Goal: Task Accomplishment & Management: Complete application form

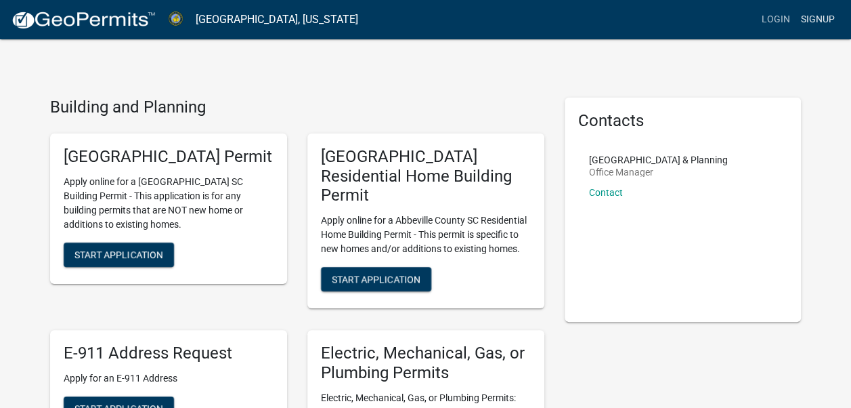
click at [819, 20] on link "Signup" at bounding box center [818, 20] width 45 height 26
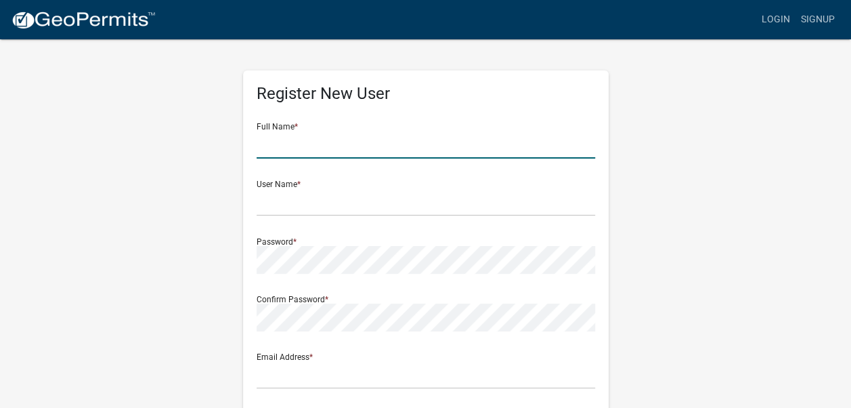
click at [432, 150] on input "text" at bounding box center [426, 145] width 339 height 28
type input "[PERSON_NAME] [PERSON_NAME]"
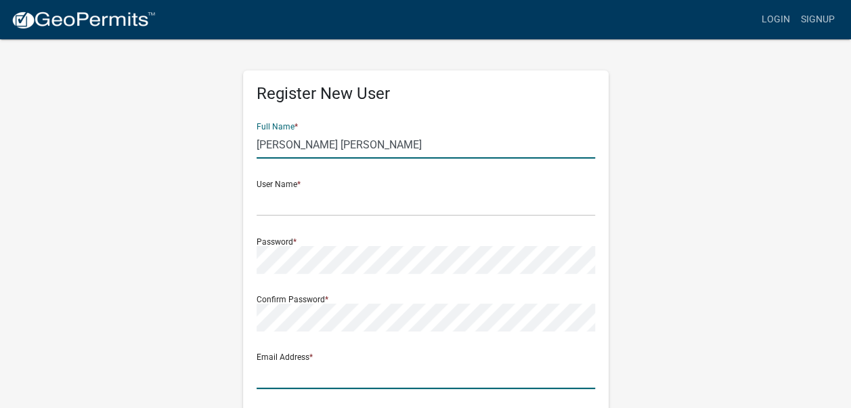
type input "[EMAIL_ADDRESS][DOMAIN_NAME]"
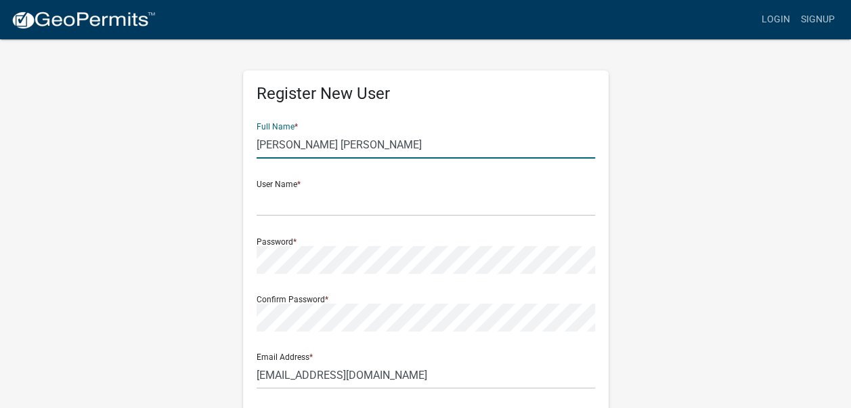
type input "[STREET_ADDRESS]"
type input "[PERSON_NAME]"
type input "SC"
type input "29625"
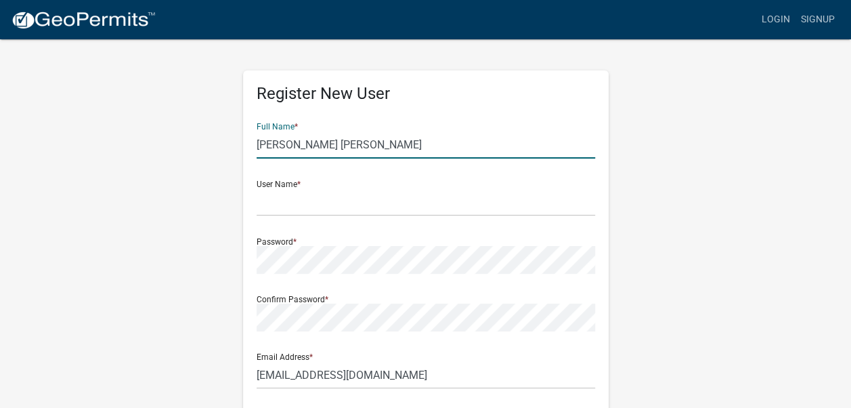
type input "8436156645"
click at [366, 205] on input "text" at bounding box center [426, 202] width 339 height 28
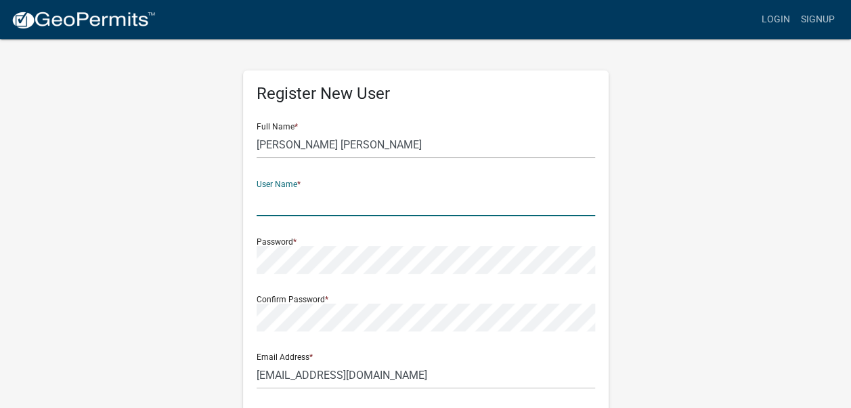
type input "d"
type input "[EMAIL_ADDRESS][DOMAIN_NAME]"
drag, startPoint x: 429, startPoint y: 201, endPoint x: 198, endPoint y: 228, distance: 231.9
click at [198, 228] on div "Register New User Full Name * [PERSON_NAME] [PERSON_NAME] User Name * [EMAIL_AD…" at bounding box center [426, 400] width 772 height 725
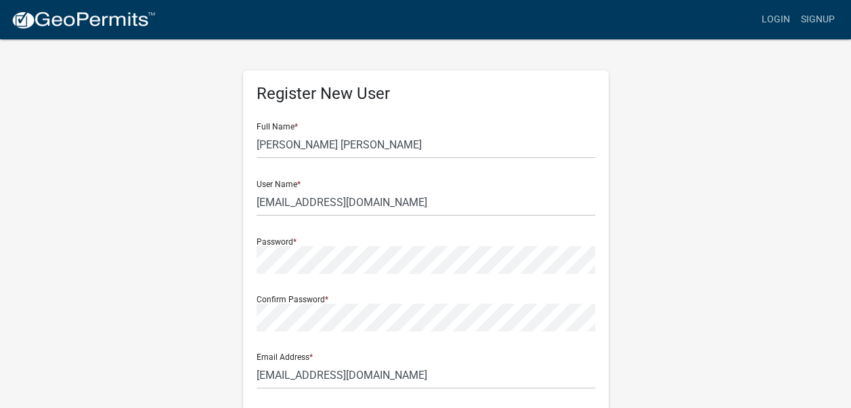
click at [198, 228] on div "Register New User Full Name * [PERSON_NAME] [PERSON_NAME] User Name * [EMAIL_AD…" at bounding box center [426, 400] width 772 height 725
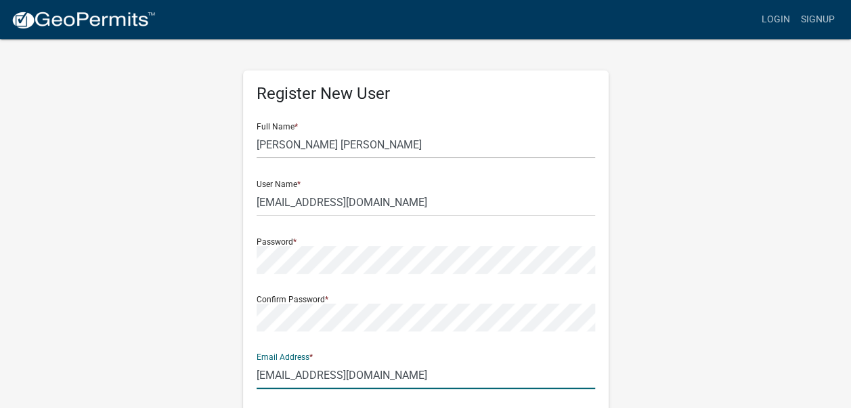
drag, startPoint x: 404, startPoint y: 370, endPoint x: 189, endPoint y: 376, distance: 214.8
click at [189, 376] on div "Register New User Full Name * [PERSON_NAME] [PERSON_NAME] User Name * [EMAIL_AD…" at bounding box center [426, 400] width 772 height 725
paste input "Invoice Pioneer Water Company Property Address: [STREET_ADDRESS] · Description …"
click at [189, 376] on div "Register New User Full Name * [PERSON_NAME] [PERSON_NAME] User Name * [EMAIL_AD…" at bounding box center [426, 400] width 772 height 725
type input "[EMAIL_ADDRESS][DOMAIN_NAME]"
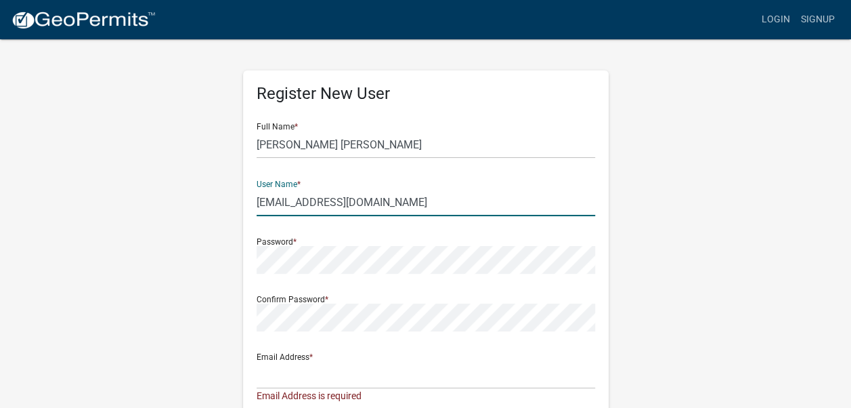
drag, startPoint x: 421, startPoint y: 204, endPoint x: 203, endPoint y: 222, distance: 218.9
click at [203, 222] on div "Register New User Full Name * [PERSON_NAME] [PERSON_NAME] User Name * [EMAIL_AD…" at bounding box center [426, 407] width 772 height 739
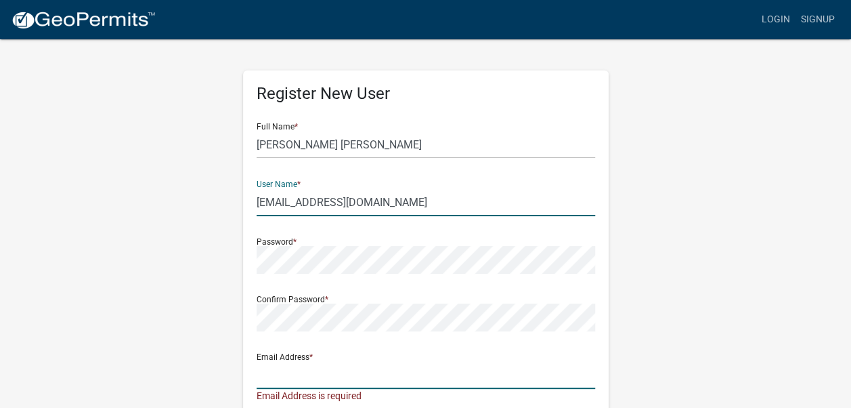
click at [290, 378] on input "text" at bounding box center [426, 375] width 339 height 28
paste input "[EMAIL_ADDRESS][DOMAIN_NAME]"
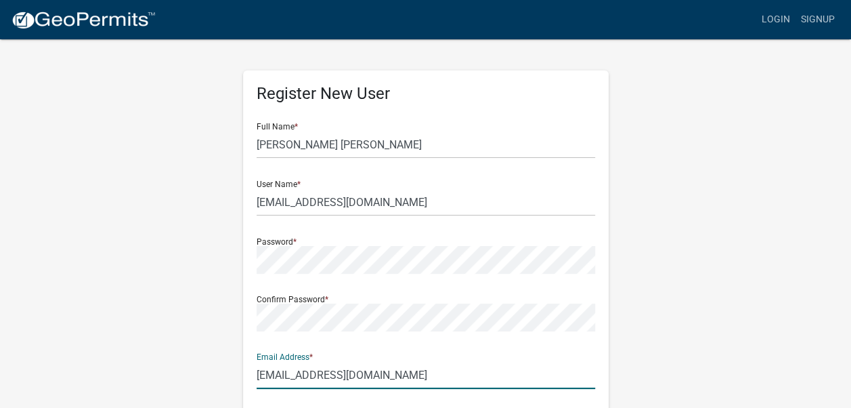
type input "[EMAIL_ADDRESS][DOMAIN_NAME]"
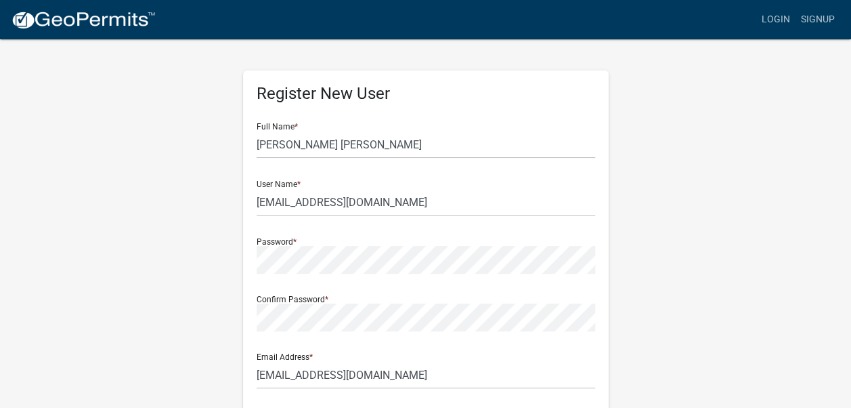
scroll to position [228, 0]
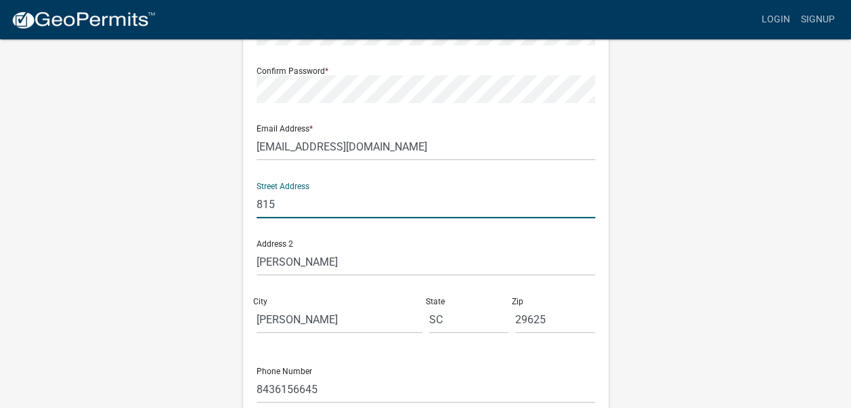
type input "[STREET_ADDRESS]"
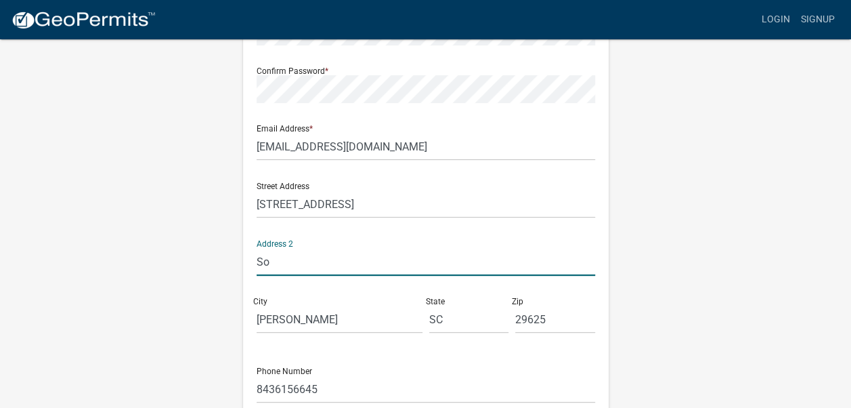
type input "S"
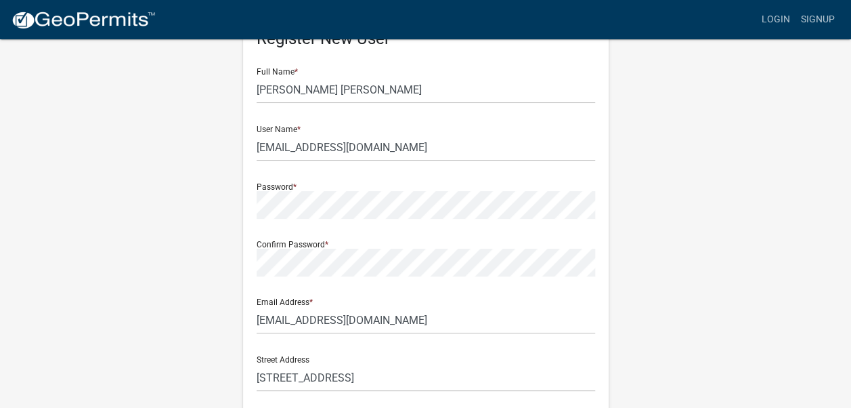
scroll to position [0, 0]
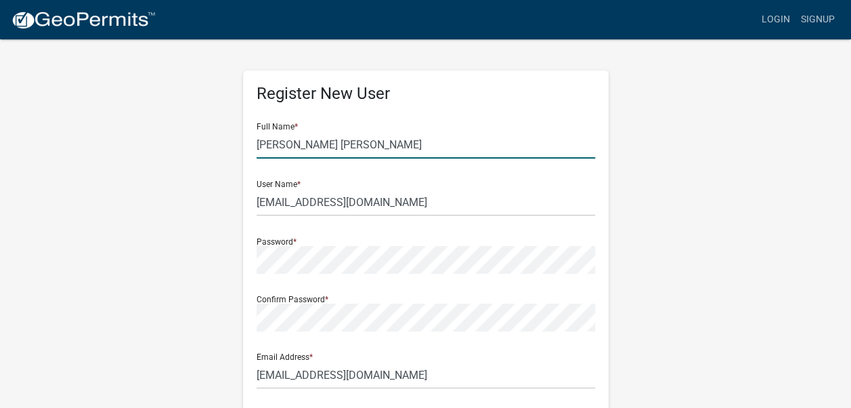
click at [383, 140] on input "[PERSON_NAME] [PERSON_NAME]" at bounding box center [426, 145] width 339 height 28
type input "J"
click at [263, 145] on input "Southern Home Center, LLC - 202​5-202​6 General Liability Policy #MPP1027346-0​…" at bounding box center [426, 145] width 339 height 28
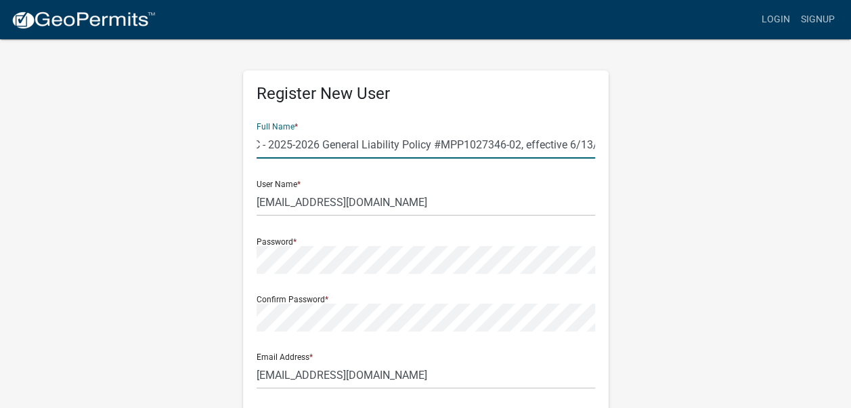
click at [369, 144] on input "Southern Home Center, LLC - 202​5-202​6 General Liability Policy #MPP1027346-0​…" at bounding box center [426, 145] width 339 height 28
drag, startPoint x: 371, startPoint y: 144, endPoint x: 470, endPoint y: 145, distance: 98.9
click at [470, 145] on input "Southern Home Center, LLC - 202​5-202​6 General Liability Policy #MPP1027346-0​…" at bounding box center [426, 145] width 339 height 28
click at [397, 150] on input "Southern Home Center, LLC - 202​5-202​6 General Liability Policy #M" at bounding box center [426, 145] width 339 height 28
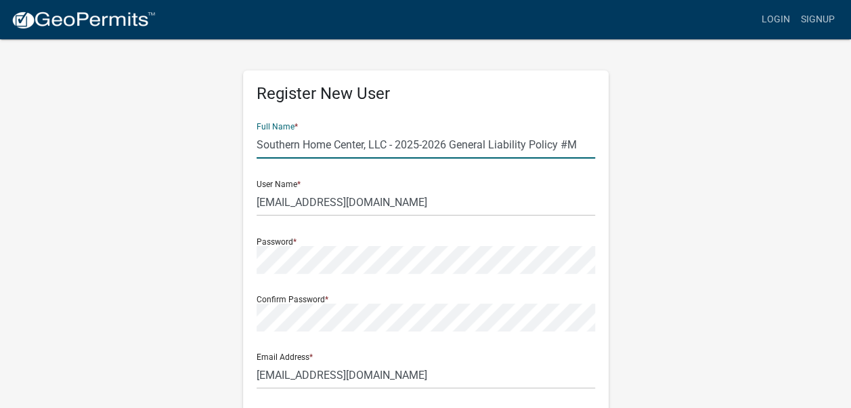
click at [381, 143] on input "Southern Home Center, LLC - 202​5-202​6 General Liability Policy #M" at bounding box center [426, 145] width 339 height 28
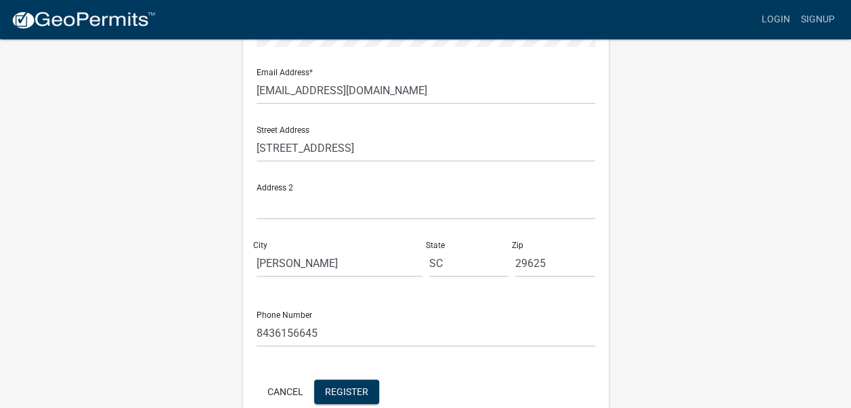
scroll to position [287, 0]
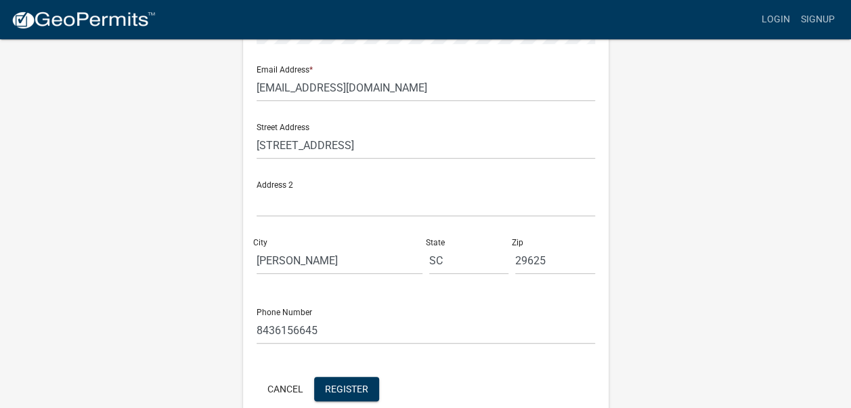
type input "Southern Home Center, LLC"
click at [354, 263] on input "[PERSON_NAME]" at bounding box center [340, 261] width 166 height 28
type input "A"
type input "[GEOGRAPHIC_DATA]"
type input "29693"
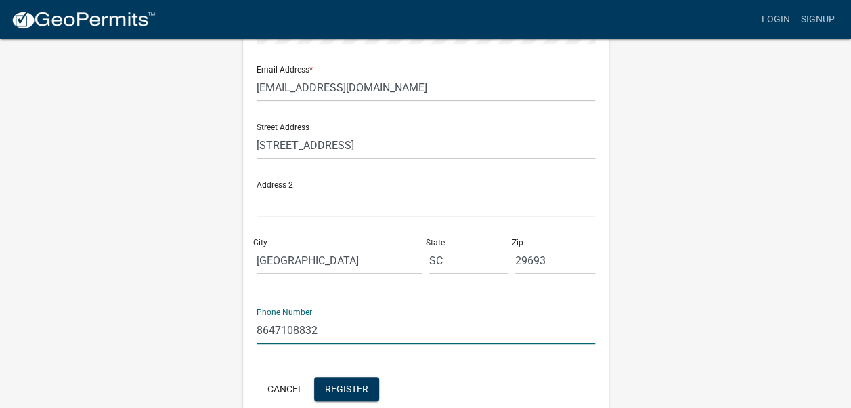
type input "8647108832"
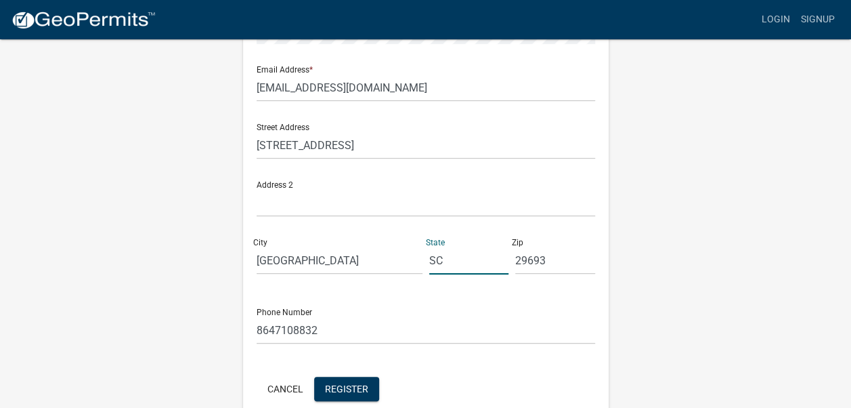
click at [452, 269] on input "SC" at bounding box center [469, 261] width 80 height 28
type input "SC"
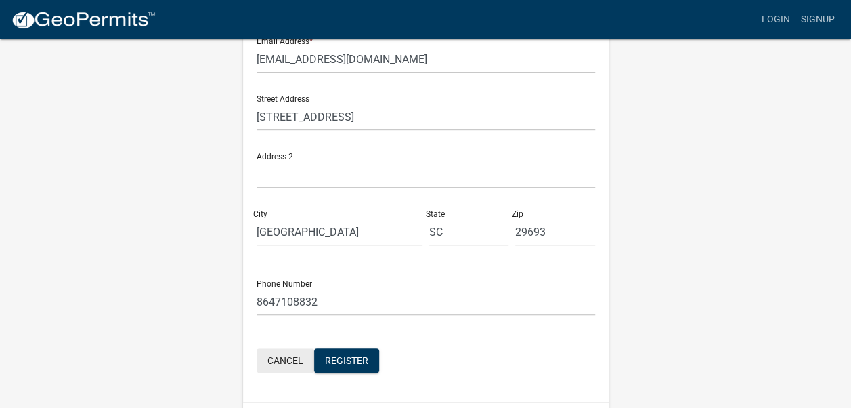
scroll to position [316, 0]
click at [350, 364] on span "Register" at bounding box center [346, 359] width 43 height 11
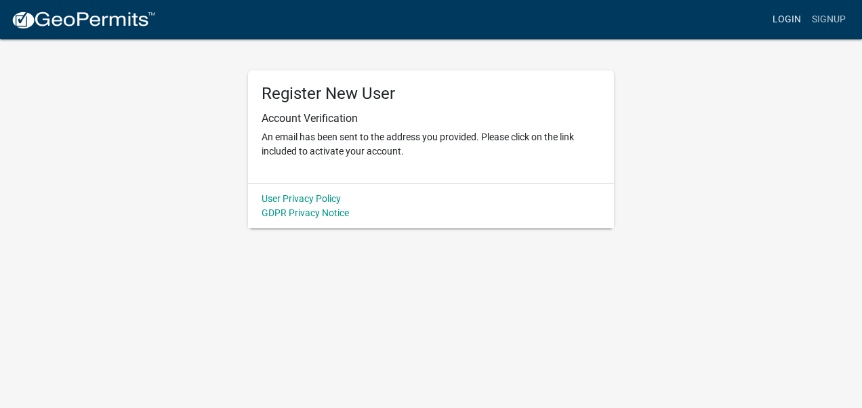
click at [792, 20] on link "Login" at bounding box center [786, 20] width 39 height 26
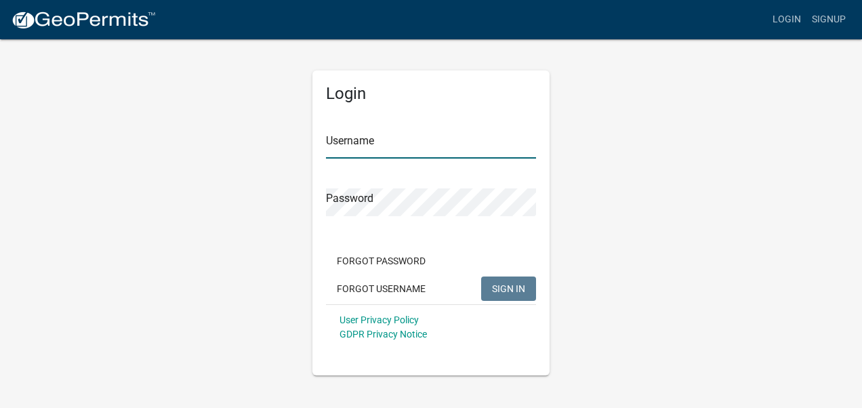
type input "[EMAIL_ADDRESS][DOMAIN_NAME]"
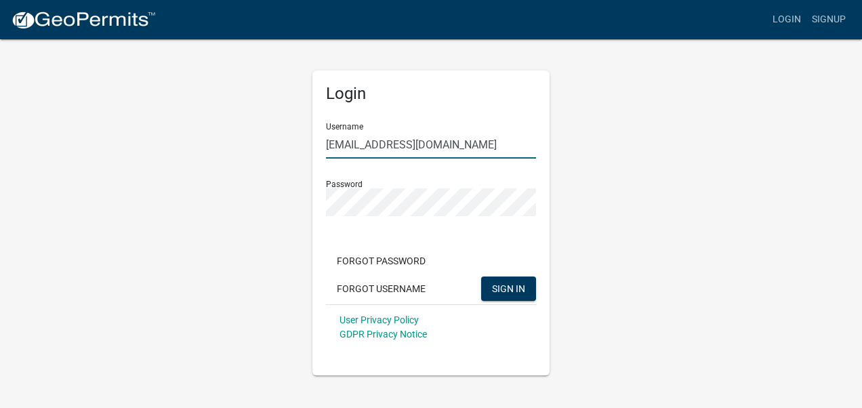
click at [427, 140] on input "[EMAIL_ADDRESS][DOMAIN_NAME]" at bounding box center [431, 145] width 210 height 28
click at [513, 299] on button "SIGN IN" at bounding box center [508, 288] width 55 height 24
click at [240, 236] on div "Login Username [EMAIL_ADDRESS][DOMAIN_NAME] Password Forgot Password Forgot Use…" at bounding box center [431, 206] width 772 height 337
click at [511, 289] on span "SIGN IN" at bounding box center [508, 287] width 33 height 11
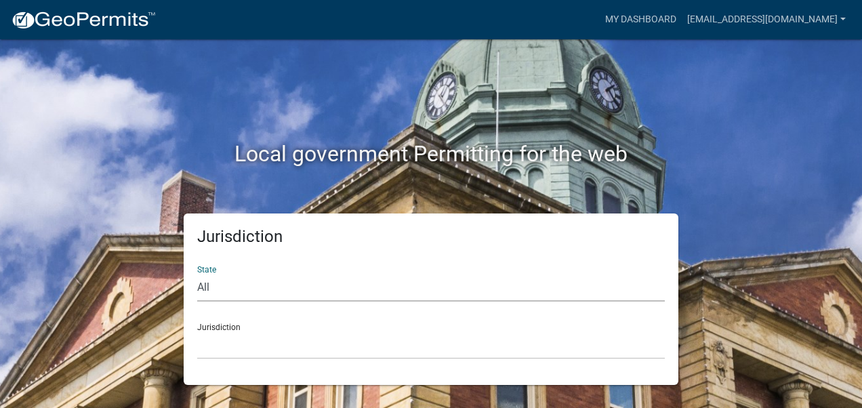
click at [225, 290] on select "All [US_STATE] [US_STATE] [US_STATE] [US_STATE] [US_STATE] [US_STATE] [US_STATE…" at bounding box center [430, 288] width 467 height 28
select select "[US_STATE]"
click at [197, 274] on select "All [US_STATE] [US_STATE] [US_STATE] [US_STATE] [US_STATE] [US_STATE] [US_STATE…" at bounding box center [430, 288] width 467 height 28
click at [273, 355] on select "[GEOGRAPHIC_DATA], [US_STATE] [GEOGRAPHIC_DATA], [US_STATE]" at bounding box center [430, 345] width 467 height 28
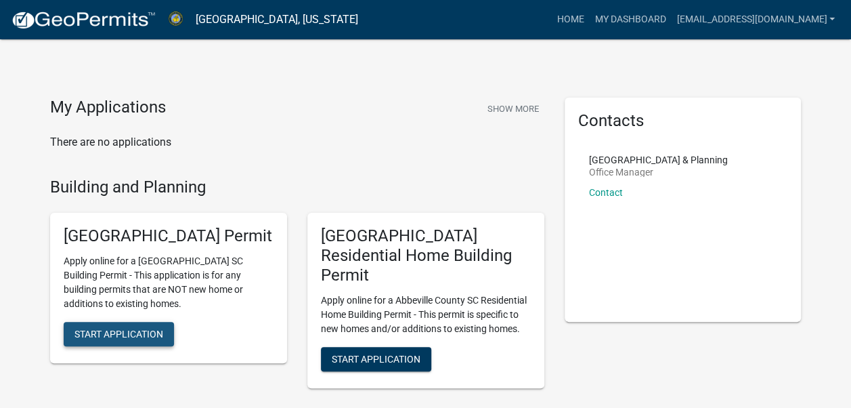
click at [160, 339] on span "Start Application" at bounding box center [119, 334] width 89 height 11
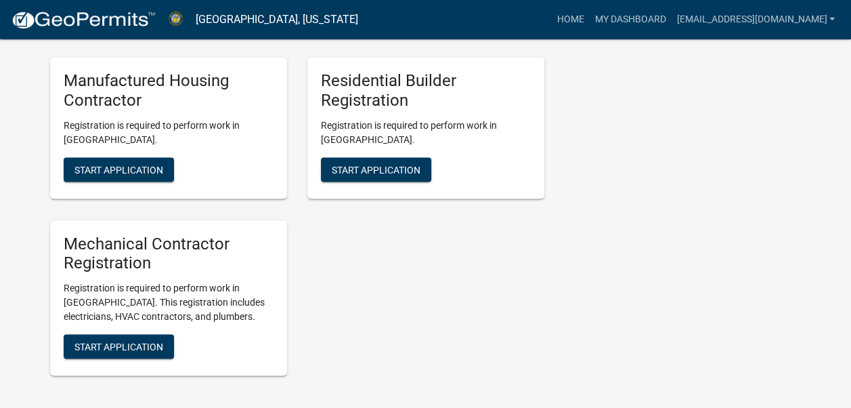
scroll to position [1180, 0]
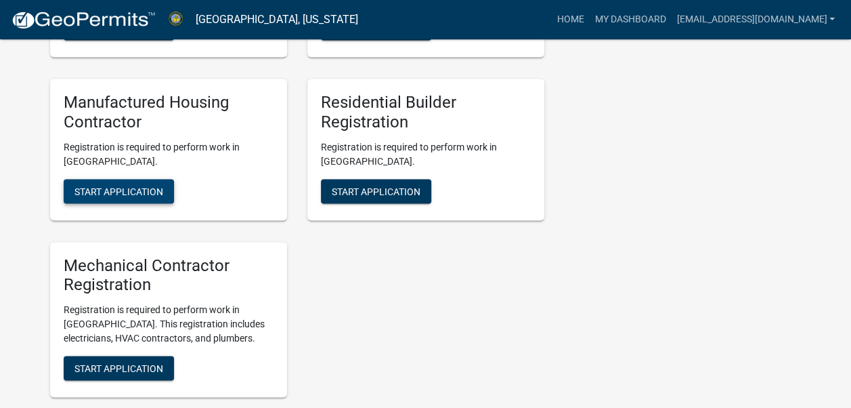
click at [143, 196] on span "Start Application" at bounding box center [119, 190] width 89 height 11
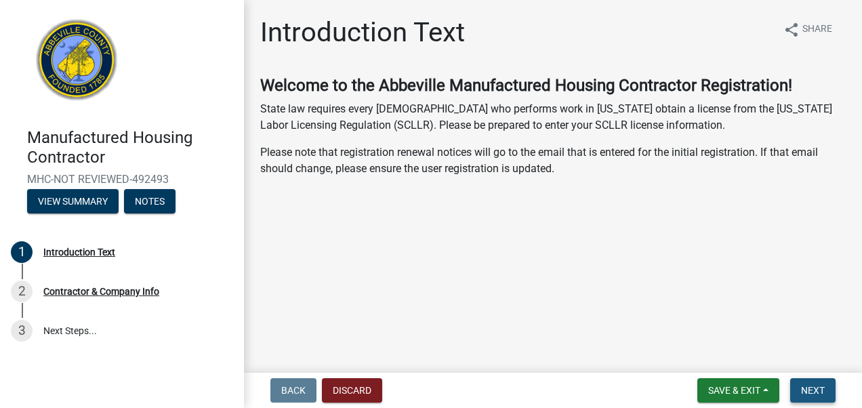
click at [811, 385] on span "Next" at bounding box center [813, 390] width 24 height 11
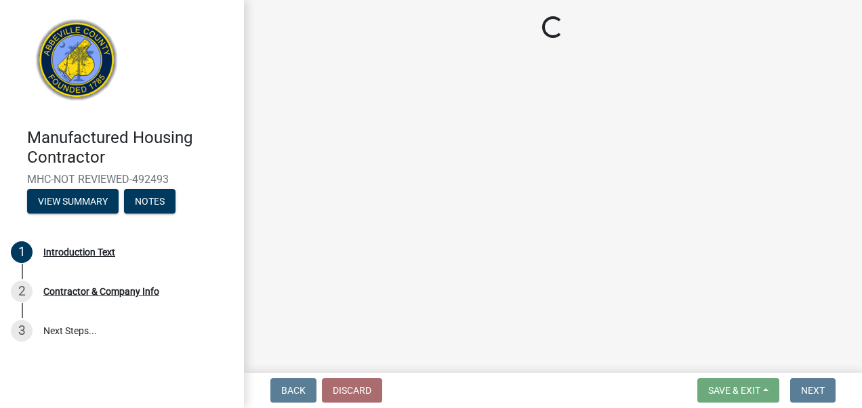
select select "SC"
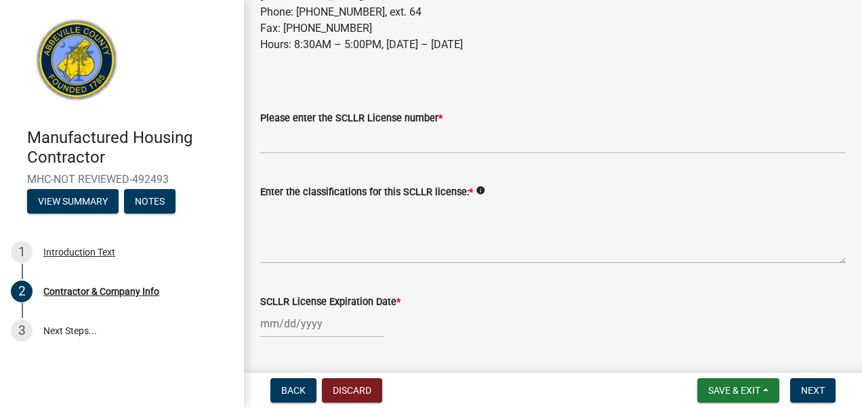
scroll to position [237, 0]
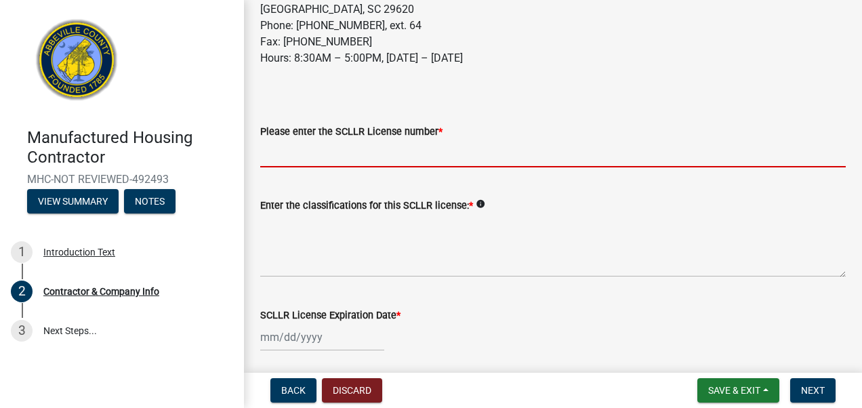
click at [527, 164] on input "Please enter the SCLLR License number *" at bounding box center [552, 154] width 585 height 28
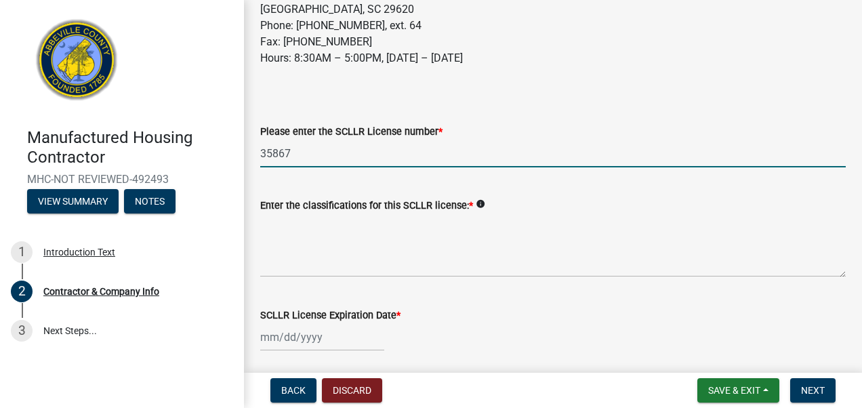
type input "35867"
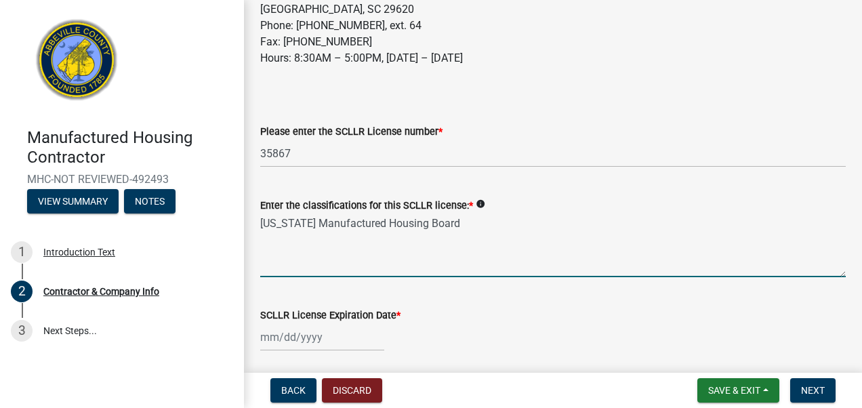
type textarea "[US_STATE] Manufactured Housing Board"
select select "10"
select select "2025"
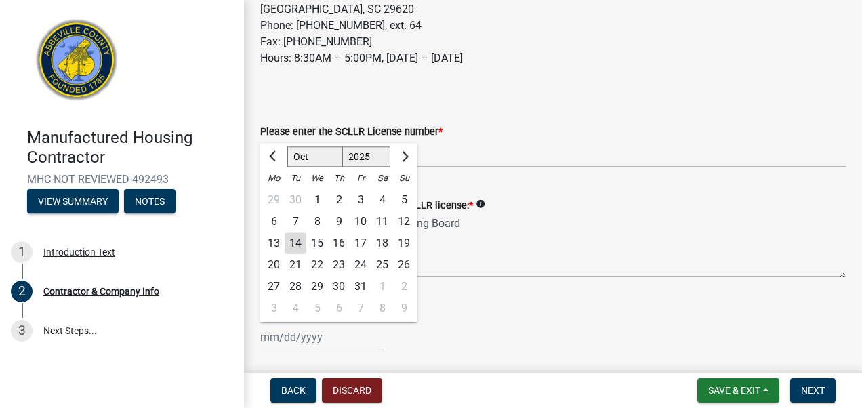
click at [520, 168] on wm-data-entity-input "Please enter the SCLLR License number * 35867" at bounding box center [552, 141] width 585 height 74
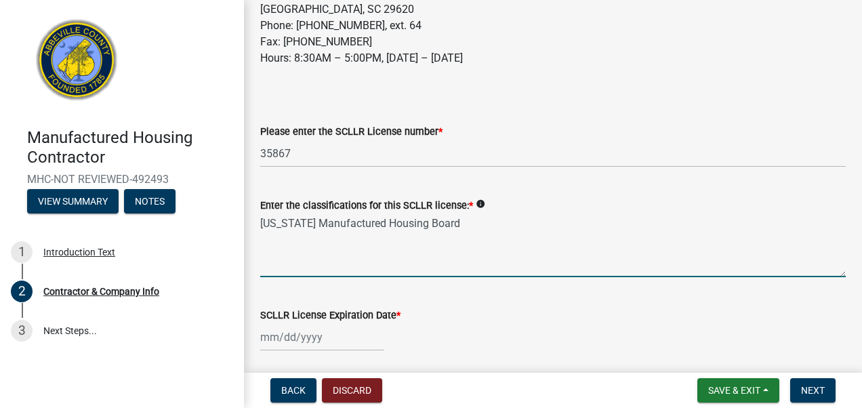
click at [262, 224] on textarea "[US_STATE] Manufactured Housing Board" at bounding box center [552, 245] width 585 height 64
click at [501, 226] on textarea "[US_STATE] Manufactured Housing Board" at bounding box center [552, 245] width 585 height 64
type textarea "[US_STATE] Manufactured Housing Board Retailer"
select select "10"
select select "2025"
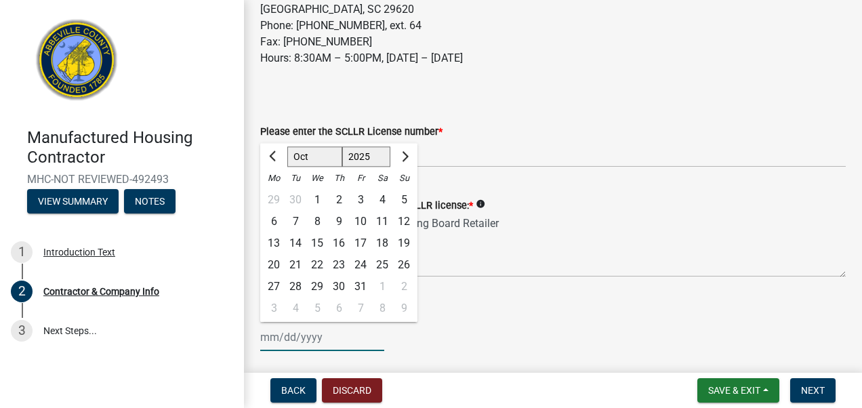
click at [301, 148] on select "Jan Feb Mar Apr May Jun [DATE] Aug Sep Oct Nov Dec" at bounding box center [314, 157] width 55 height 20
select select "6"
click at [287, 147] on select "Jan Feb Mar Apr May Jun [DATE] Aug Sep Oct Nov Dec" at bounding box center [314, 157] width 55 height 20
click at [381, 158] on select "1525 1526 1527 1528 1529 1530 1531 1532 1533 1534 1535 1536 1537 1538 1539 1540…" at bounding box center [366, 157] width 49 height 20
select select "2026"
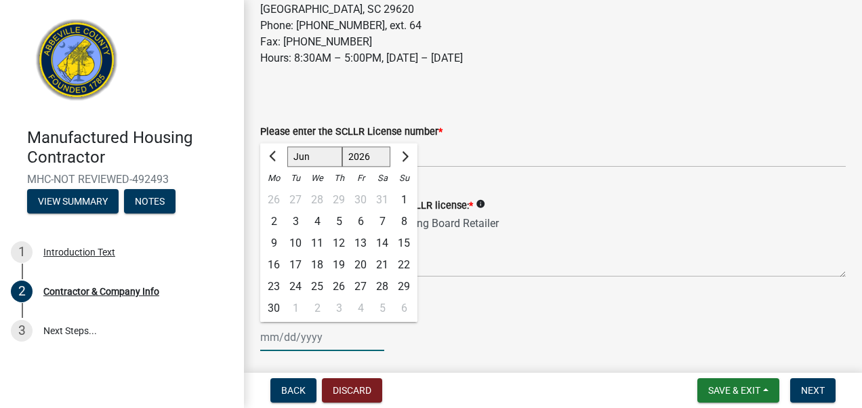
click at [342, 147] on select "1525 1526 1527 1528 1529 1530 1531 1532 1533 1534 1535 1536 1537 1538 1539 1540…" at bounding box center [366, 157] width 49 height 20
click at [288, 290] on div "30" at bounding box center [295, 287] width 22 height 22
type input "[DATE]"
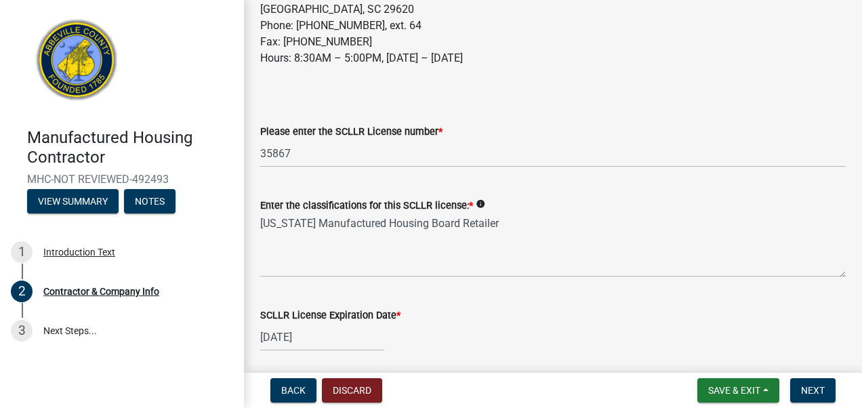
scroll to position [558, 0]
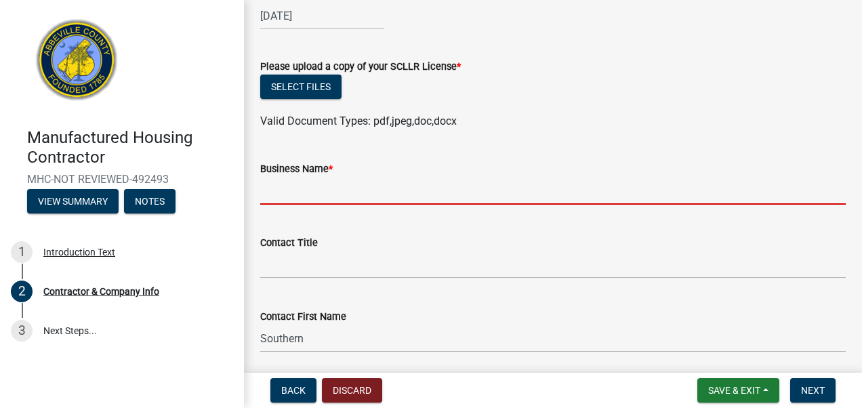
click at [410, 192] on input "Business Name *" at bounding box center [552, 191] width 585 height 28
type input "Southern Home Center, LLC"
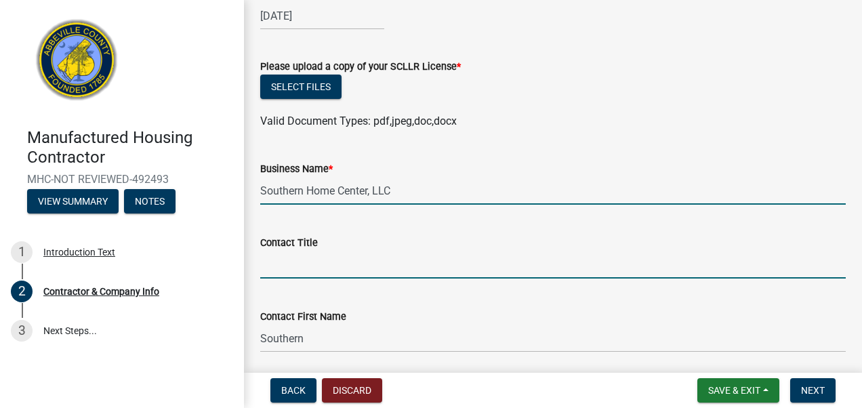
click at [359, 268] on input "Contact Title" at bounding box center [552, 265] width 585 height 28
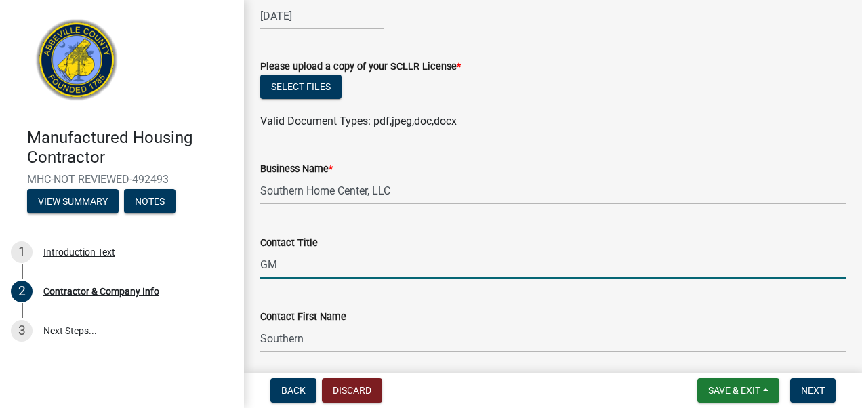
type input "GM"
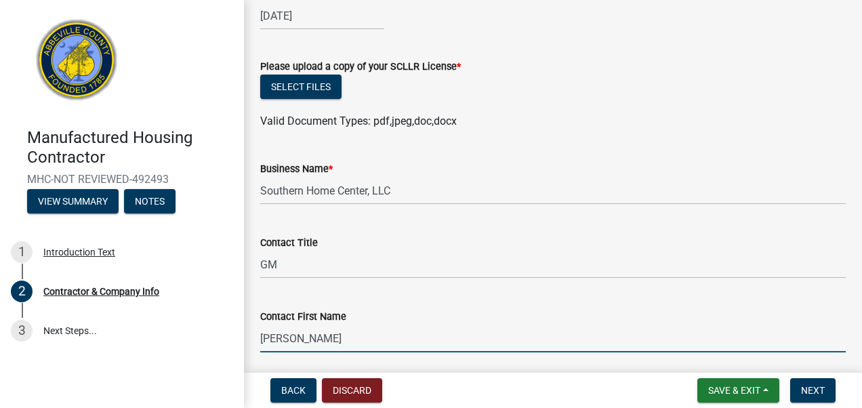
type input "[PERSON_NAME]"
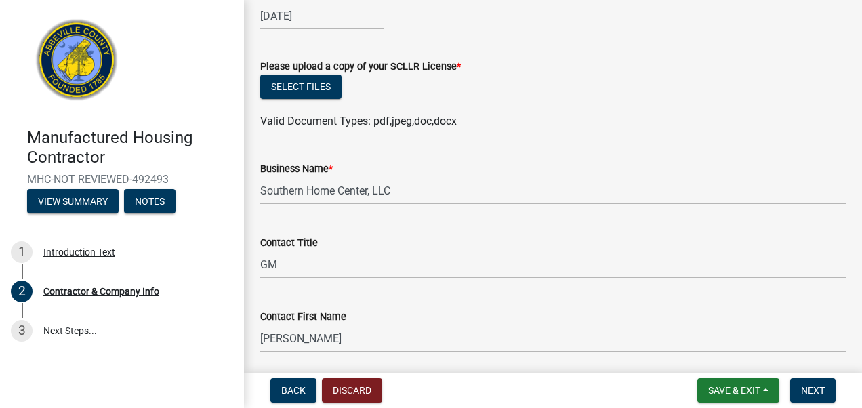
scroll to position [786, 0]
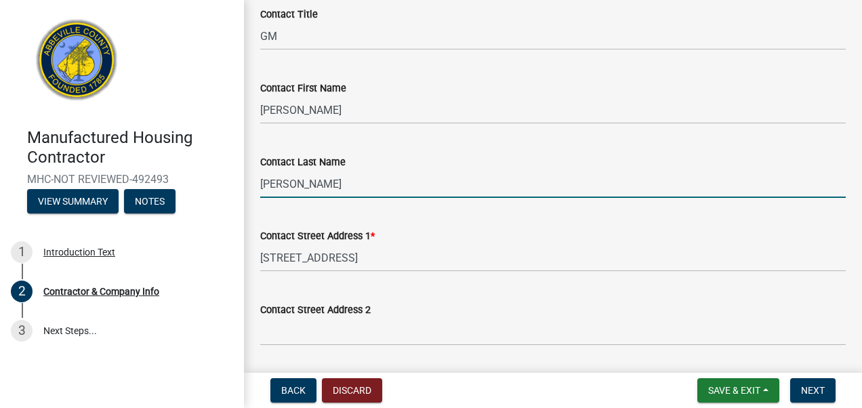
type input "[PERSON_NAME]"
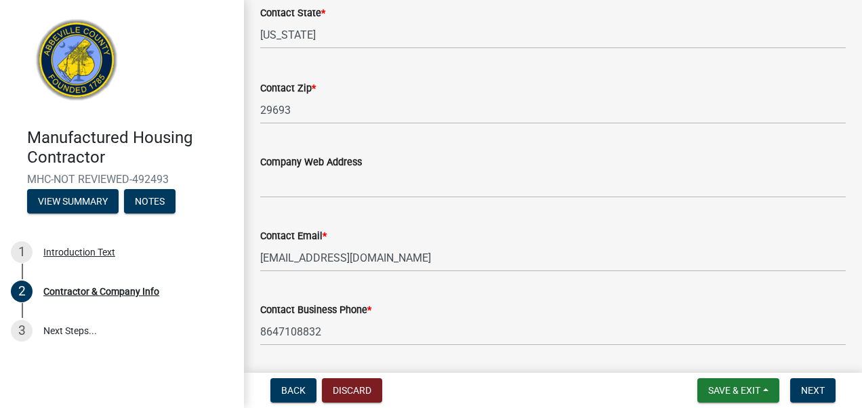
scroll to position [1393, 0]
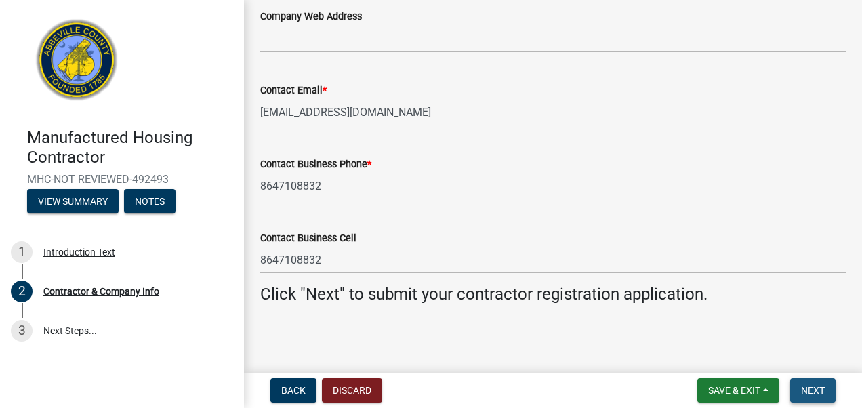
click at [820, 386] on span "Next" at bounding box center [813, 390] width 24 height 11
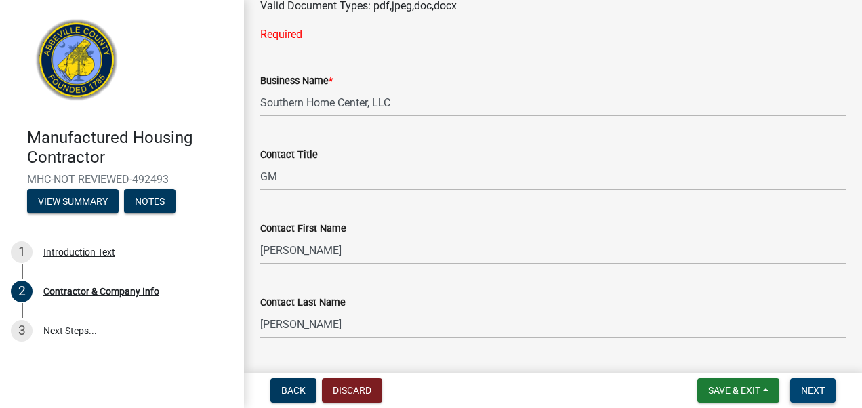
scroll to position [476, 0]
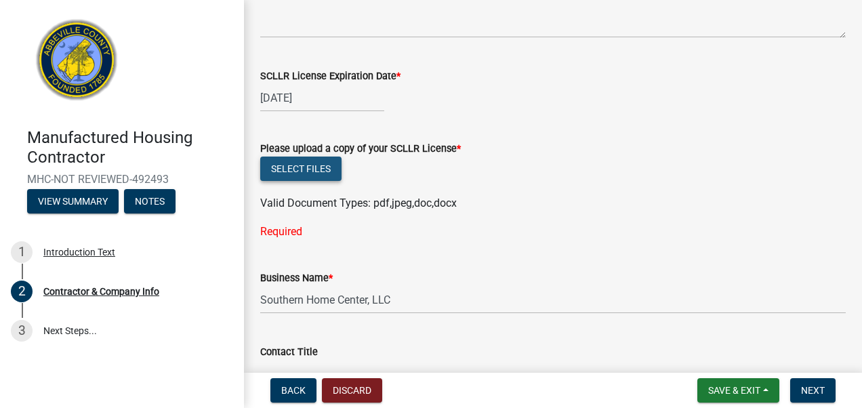
click at [316, 171] on button "Select files" at bounding box center [300, 168] width 81 height 24
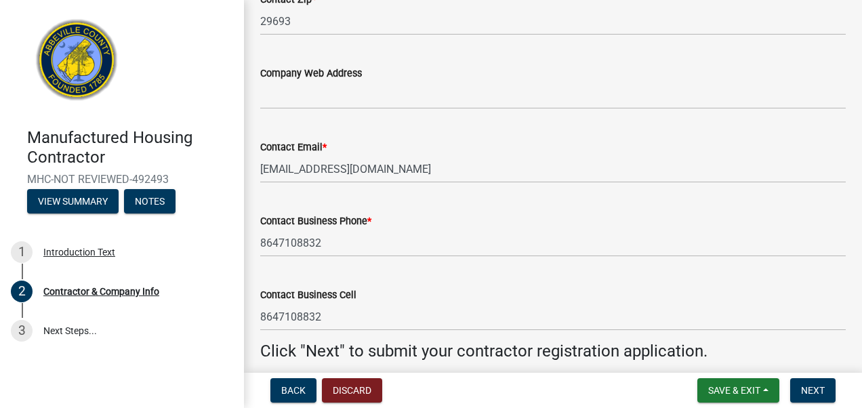
scroll to position [1443, 0]
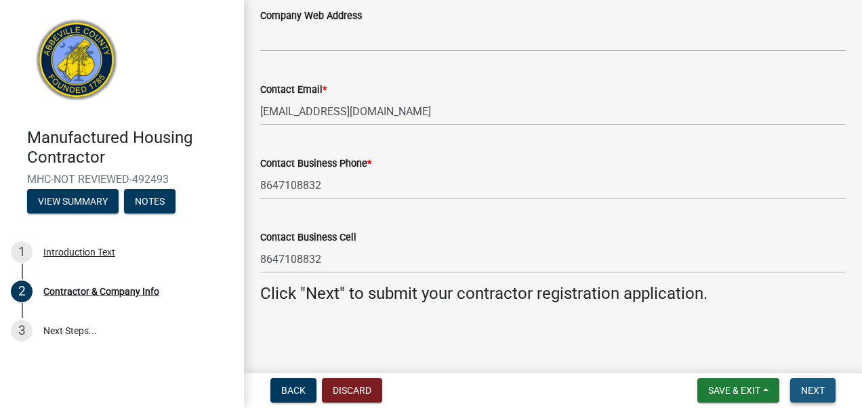
click at [811, 385] on span "Next" at bounding box center [813, 390] width 24 height 11
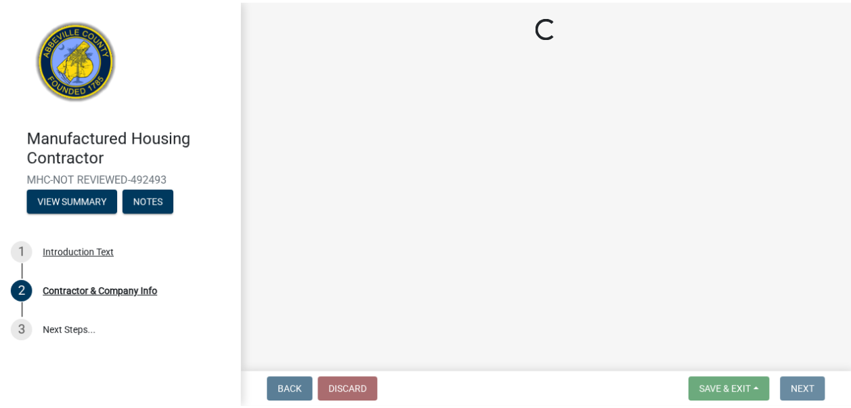
scroll to position [0, 0]
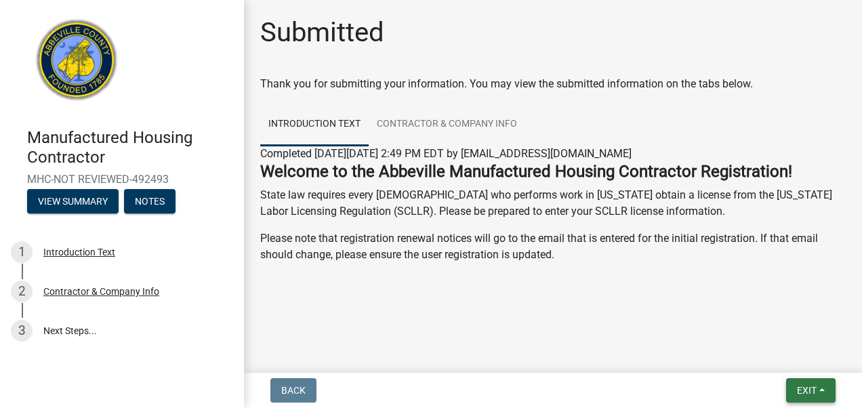
click at [797, 398] on button "Exit" at bounding box center [810, 390] width 49 height 24
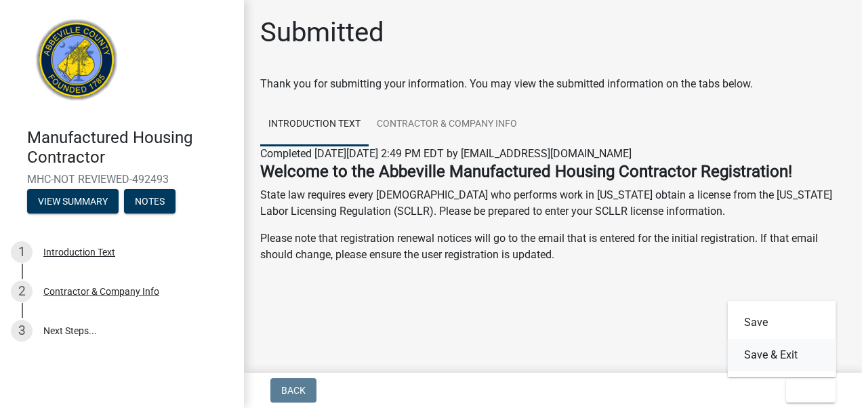
click at [774, 358] on button "Save & Exit" at bounding box center [781, 355] width 108 height 33
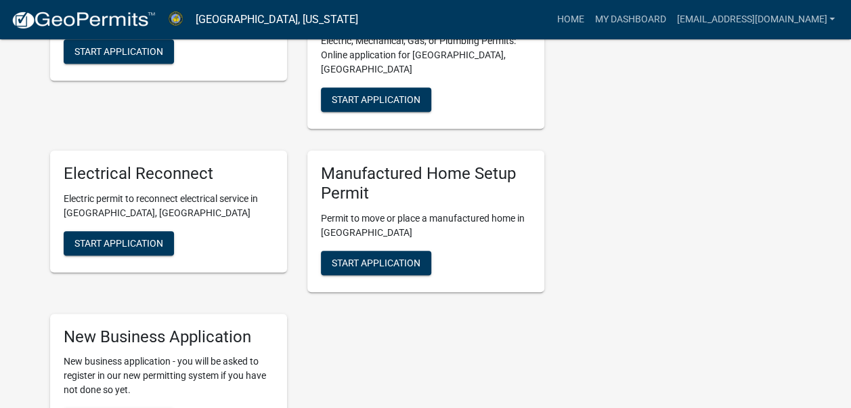
scroll to position [615, 0]
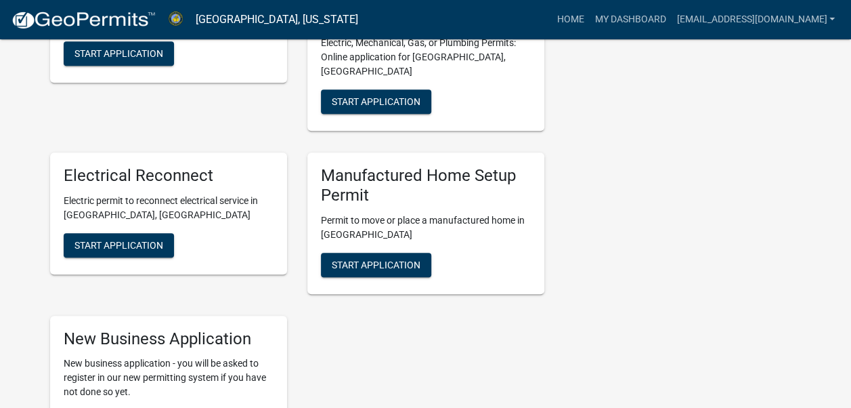
click at [452, 203] on div "Manufactured Home Setup Permit Permit to move or place a manufactured home in […" at bounding box center [426, 223] width 237 height 142
click at [406, 259] on span "Start Application" at bounding box center [376, 264] width 89 height 11
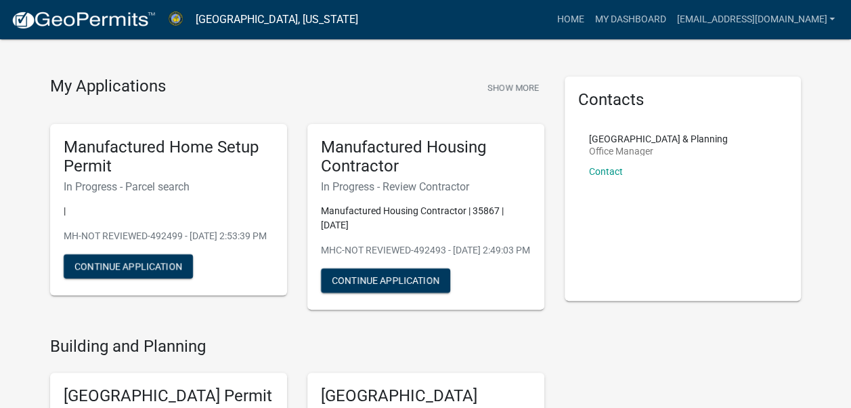
scroll to position [20, 0]
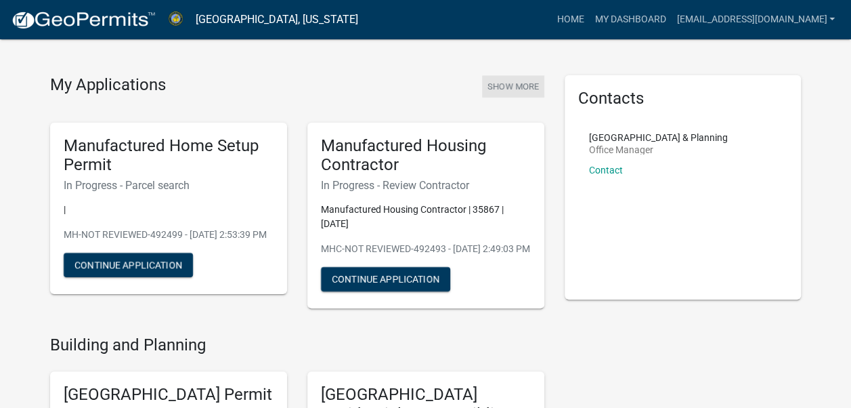
click at [525, 85] on button "Show More" at bounding box center [513, 86] width 62 height 22
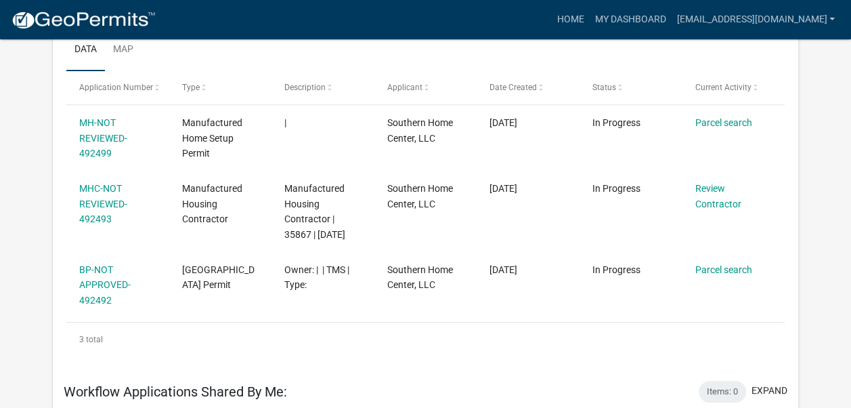
scroll to position [207, 0]
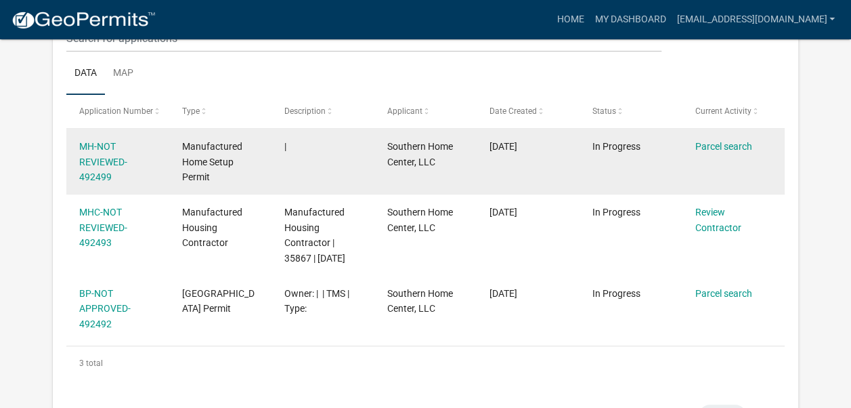
drag, startPoint x: 652, startPoint y: 144, endPoint x: 479, endPoint y: 179, distance: 176.9
click at [479, 179] on div "MH-NOT REVIEWED-492499 Manufactured Home Setup Permit | Southern Home Center, L…" at bounding box center [425, 162] width 719 height 66
